Goal: Task Accomplishment & Management: Manage account settings

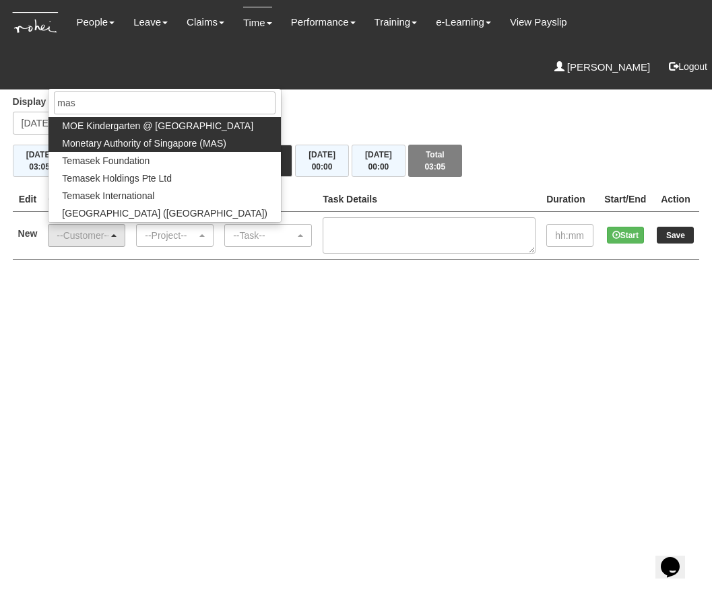
type input "mas"
click at [144, 149] on span "Monetary Authority of Singapore (MAS)" at bounding box center [144, 143] width 164 height 13
select select "82"
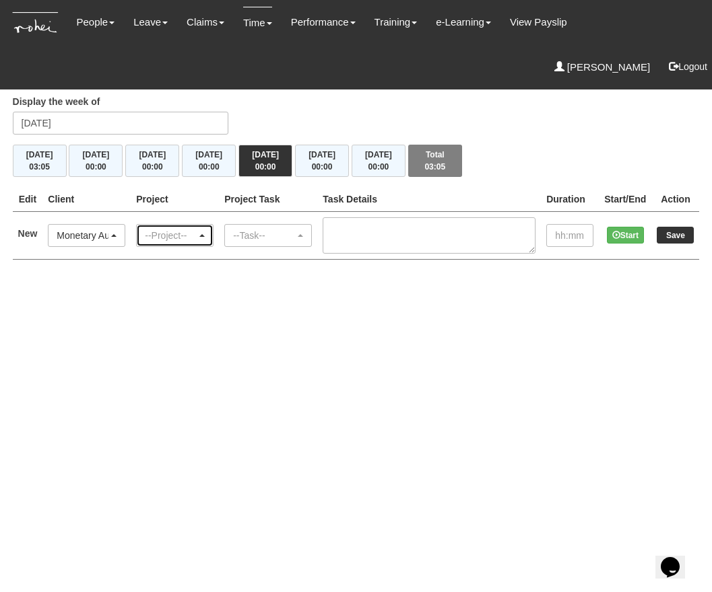
click at [172, 236] on div "--Project--" at bounding box center [171, 235] width 52 height 13
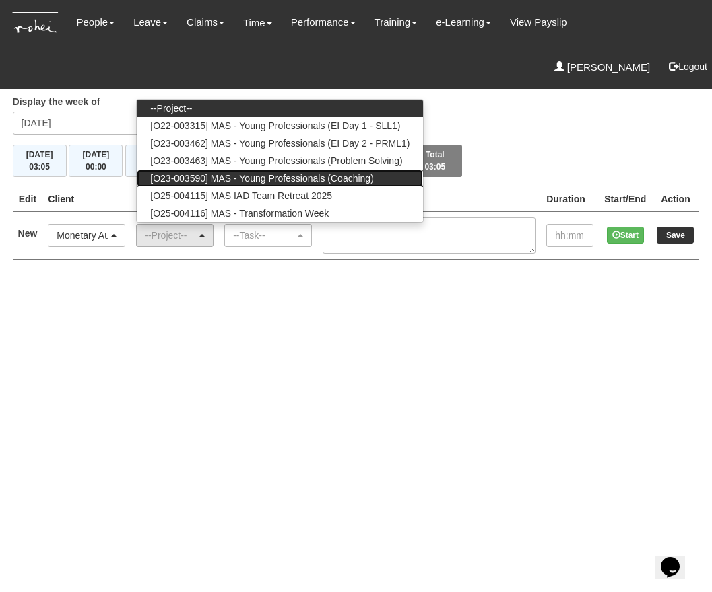
click at [329, 178] on span "[O23-003590] MAS - Young Professionals (Coaching)" at bounding box center [261, 178] width 223 height 13
select select "2286"
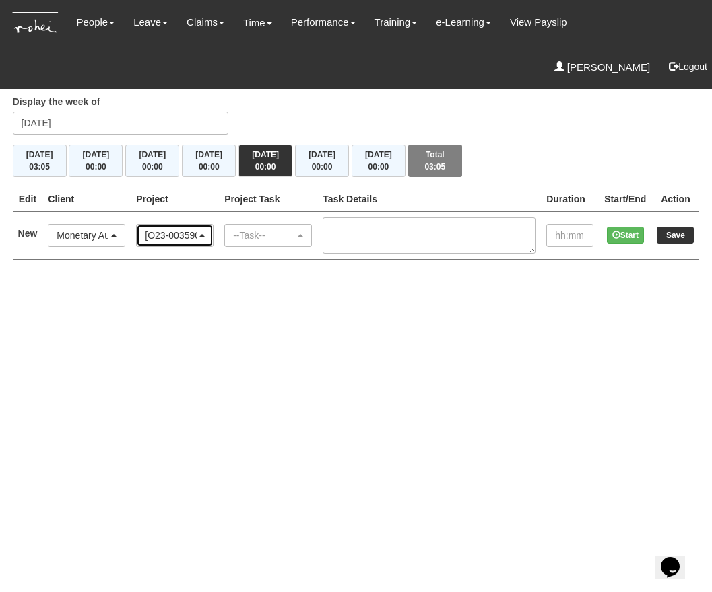
click at [201, 226] on div "[O23-003590] MAS - Young Professionals (Coaching)" at bounding box center [175, 236] width 76 height 22
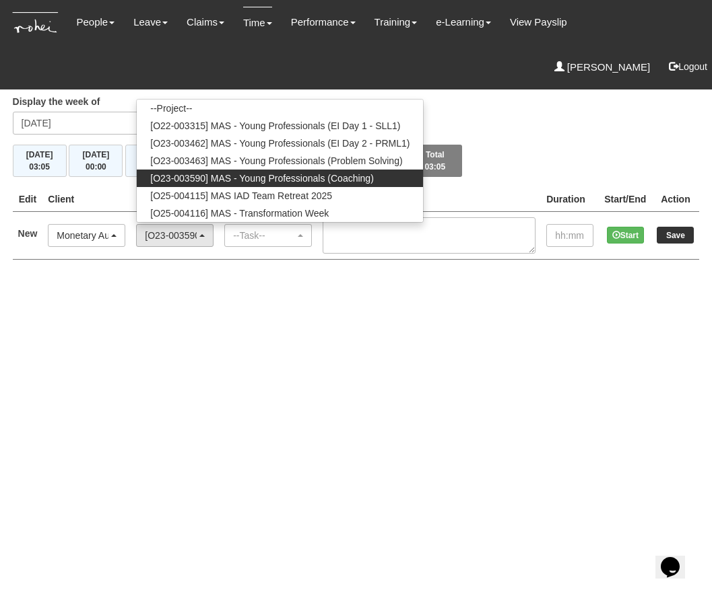
click at [417, 80] on h4 "Timesheets" at bounding box center [356, 71] width 687 height 28
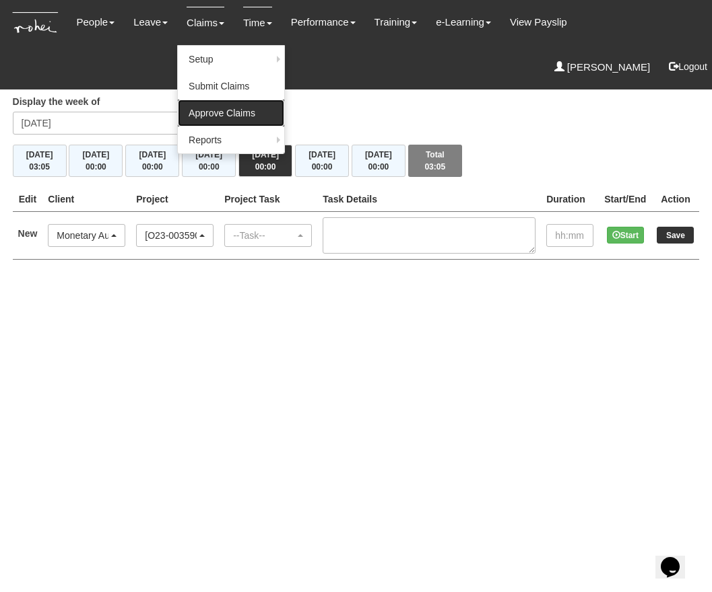
click at [210, 116] on link "Approve Claims" at bounding box center [231, 113] width 106 height 27
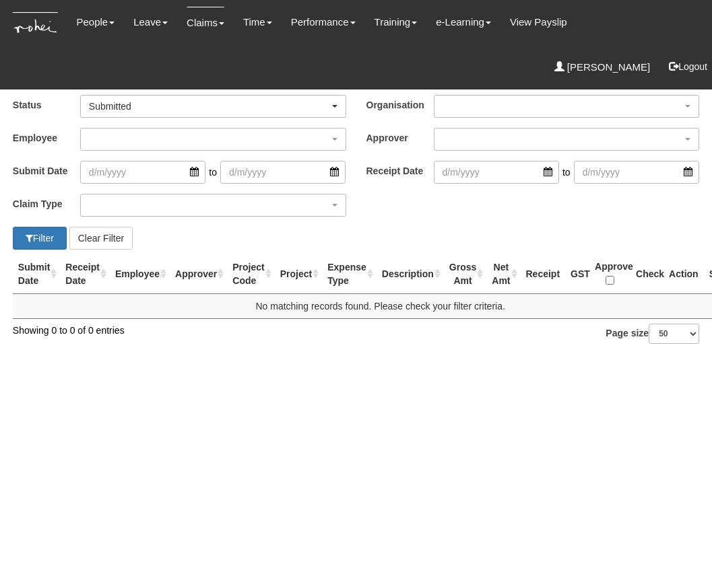
select select "50"
